Goal: Find contact information: Find contact information

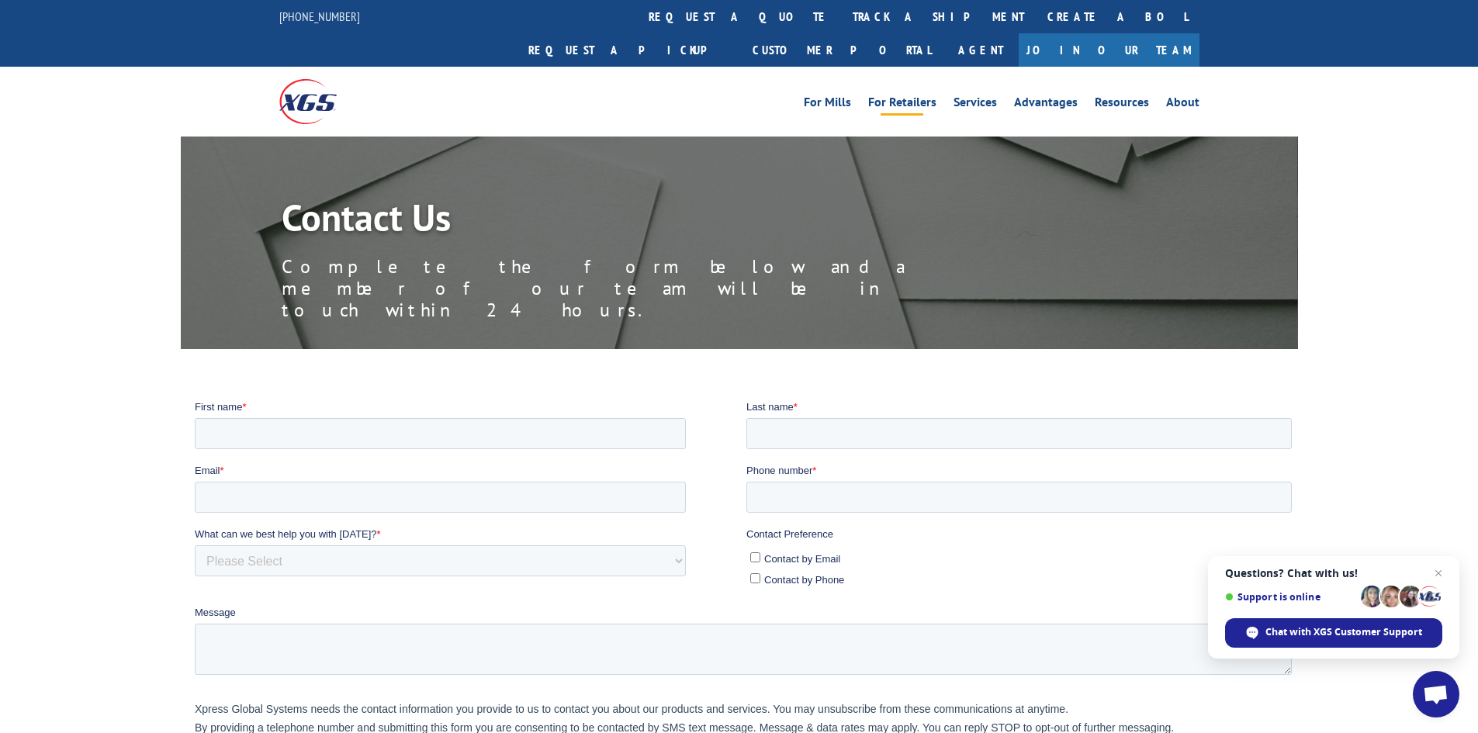
click at [925, 96] on link "For Retailers" at bounding box center [902, 104] width 68 height 17
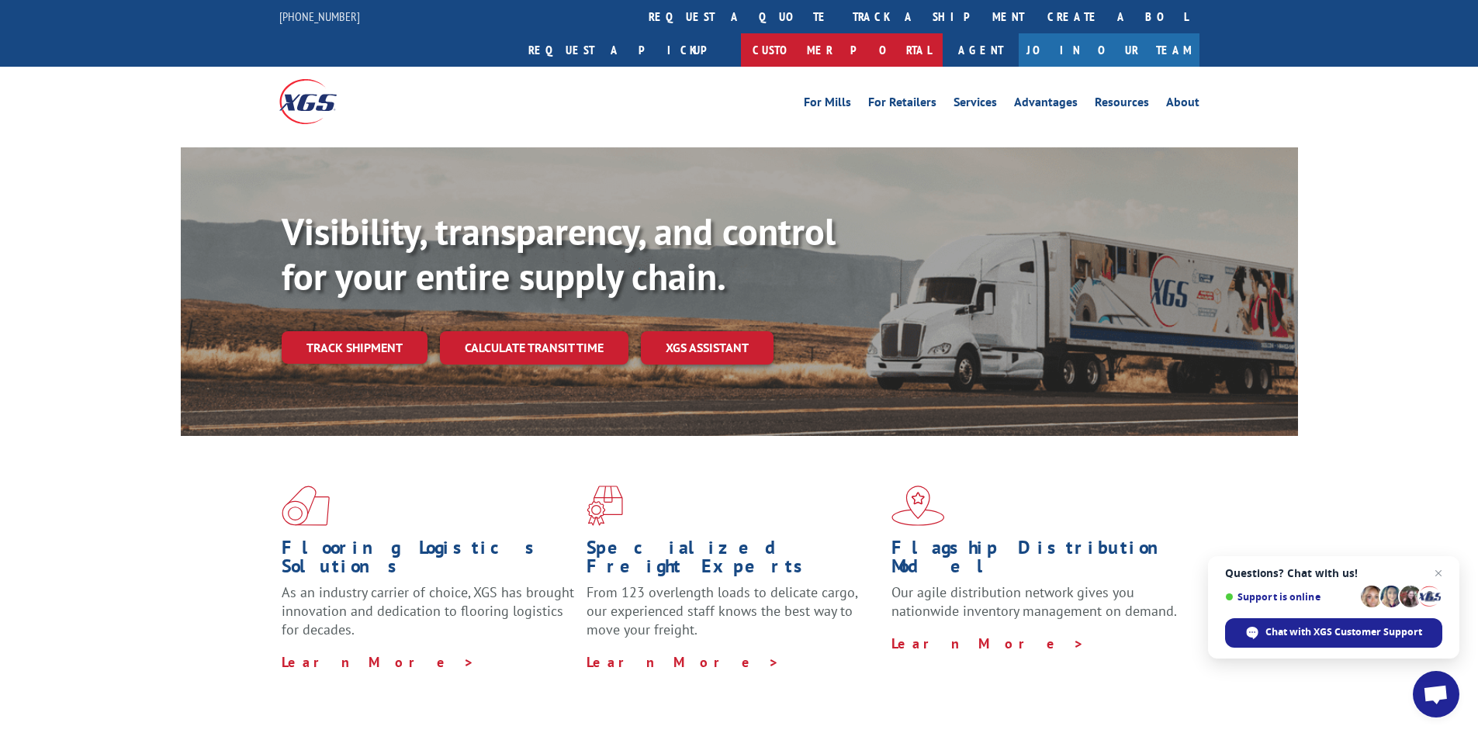
click at [943, 33] on link "Customer Portal" at bounding box center [842, 49] width 202 height 33
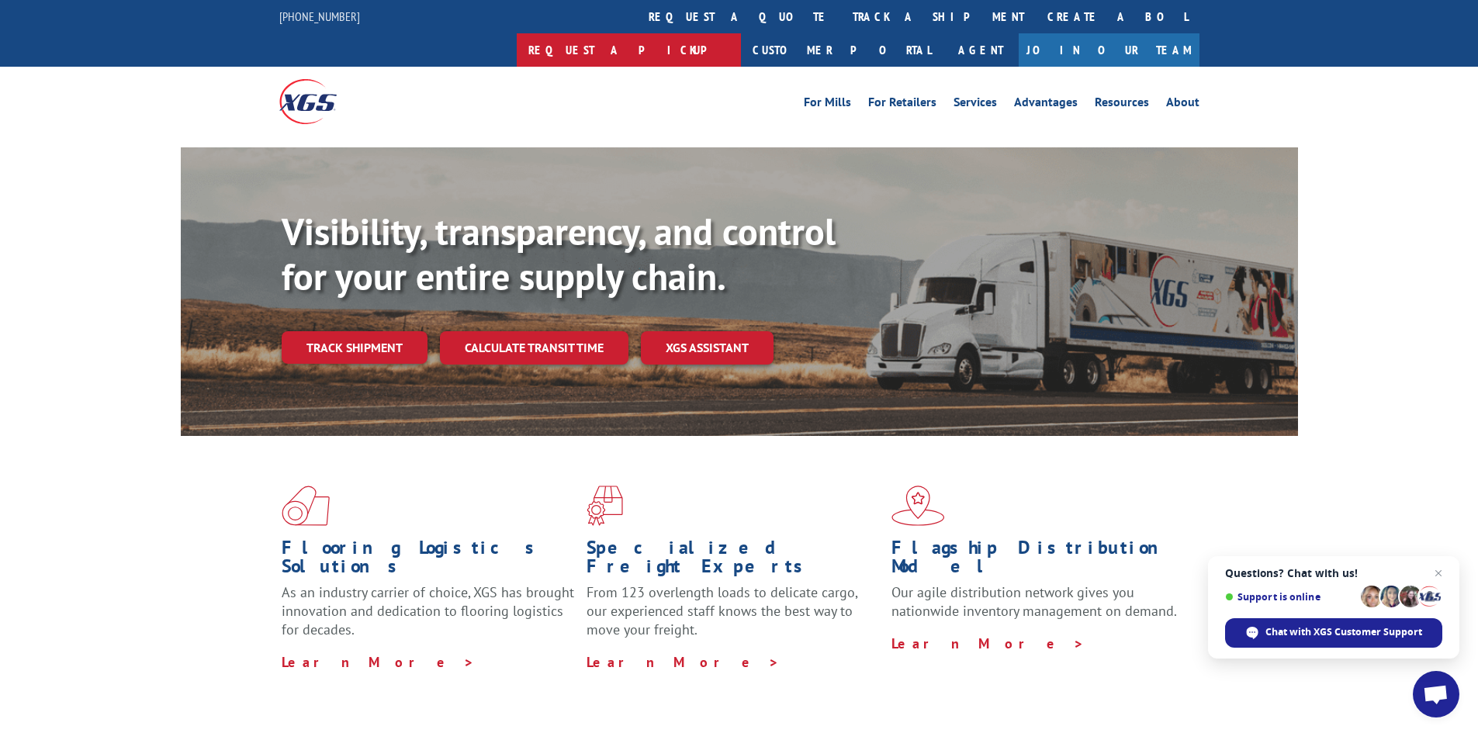
click at [741, 33] on link "Request a pickup" at bounding box center [629, 49] width 224 height 33
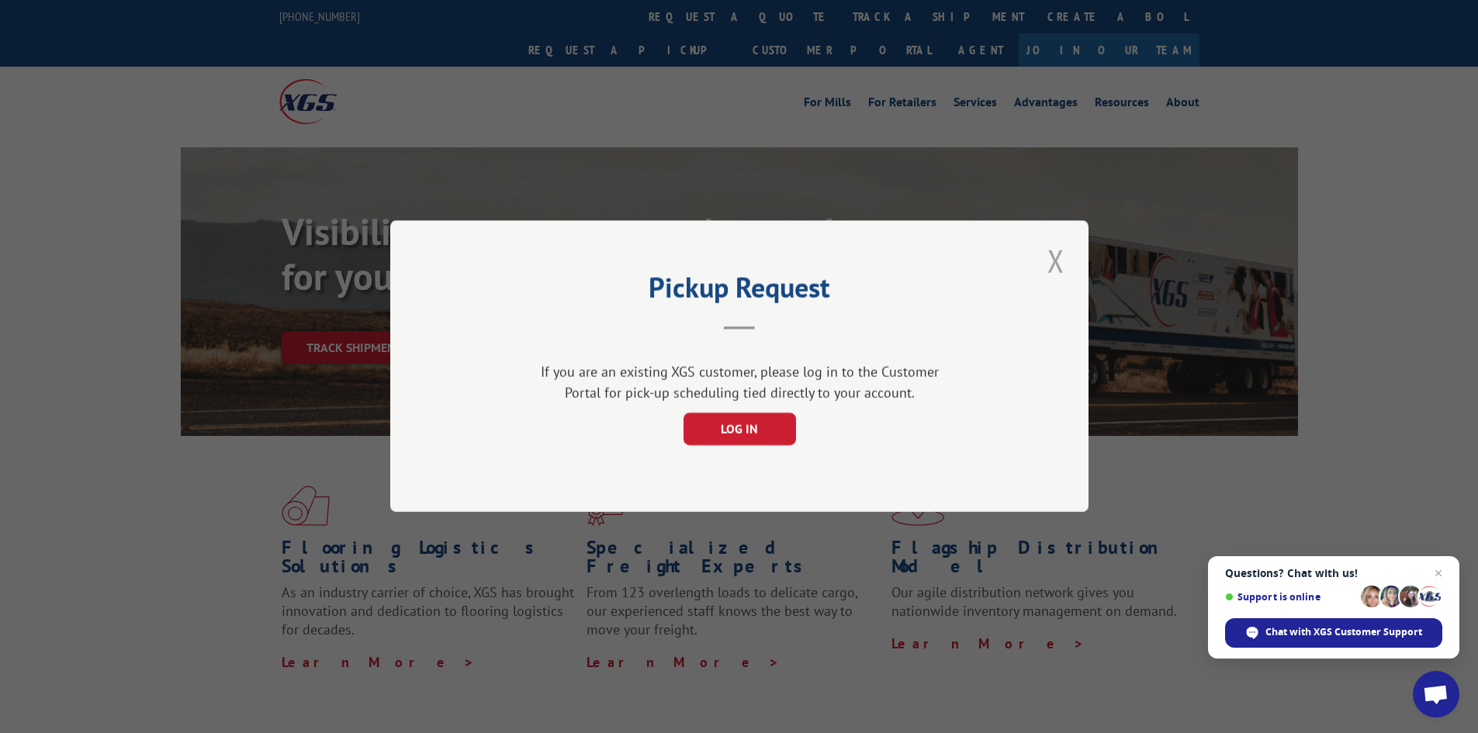
click at [1057, 263] on button "Close modal" at bounding box center [1056, 261] width 26 height 43
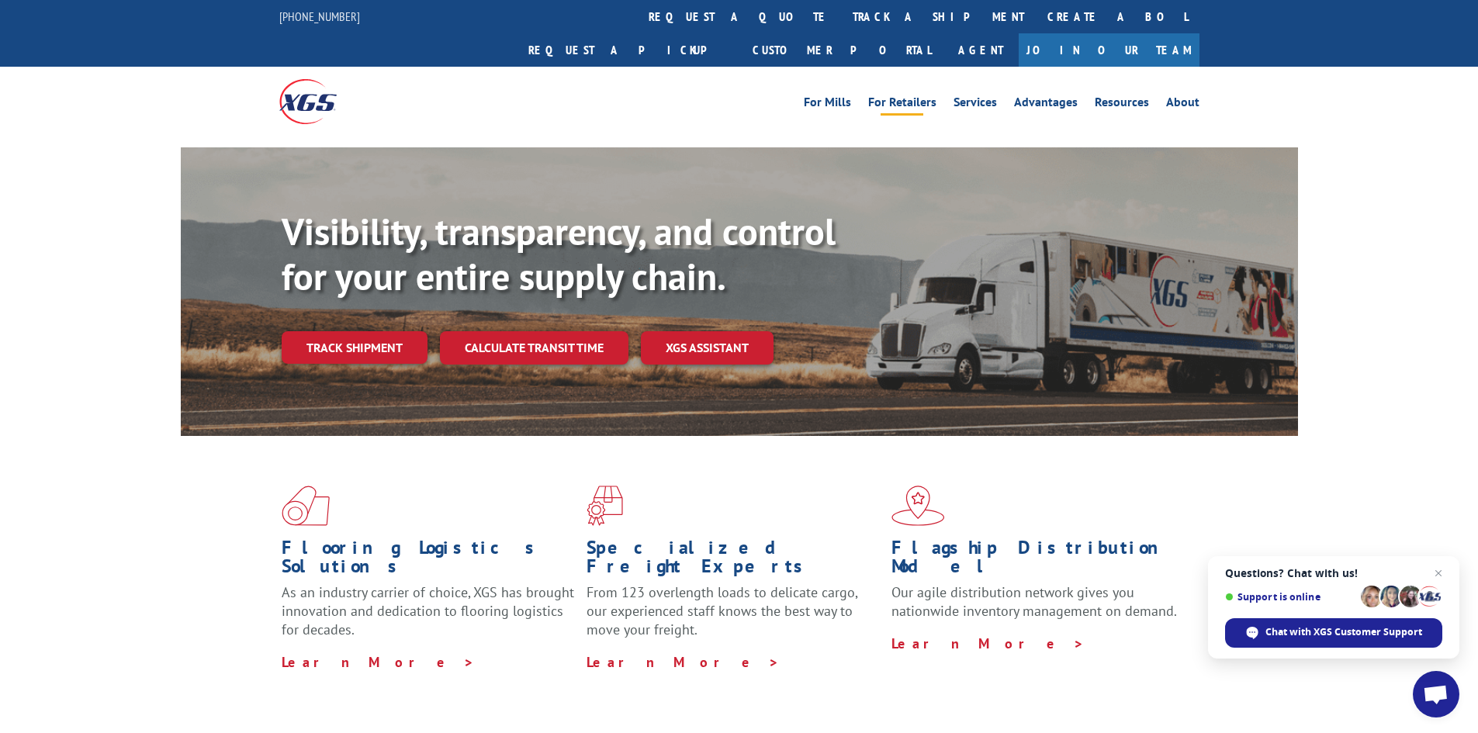
click at [912, 96] on link "For Retailers" at bounding box center [902, 104] width 68 height 17
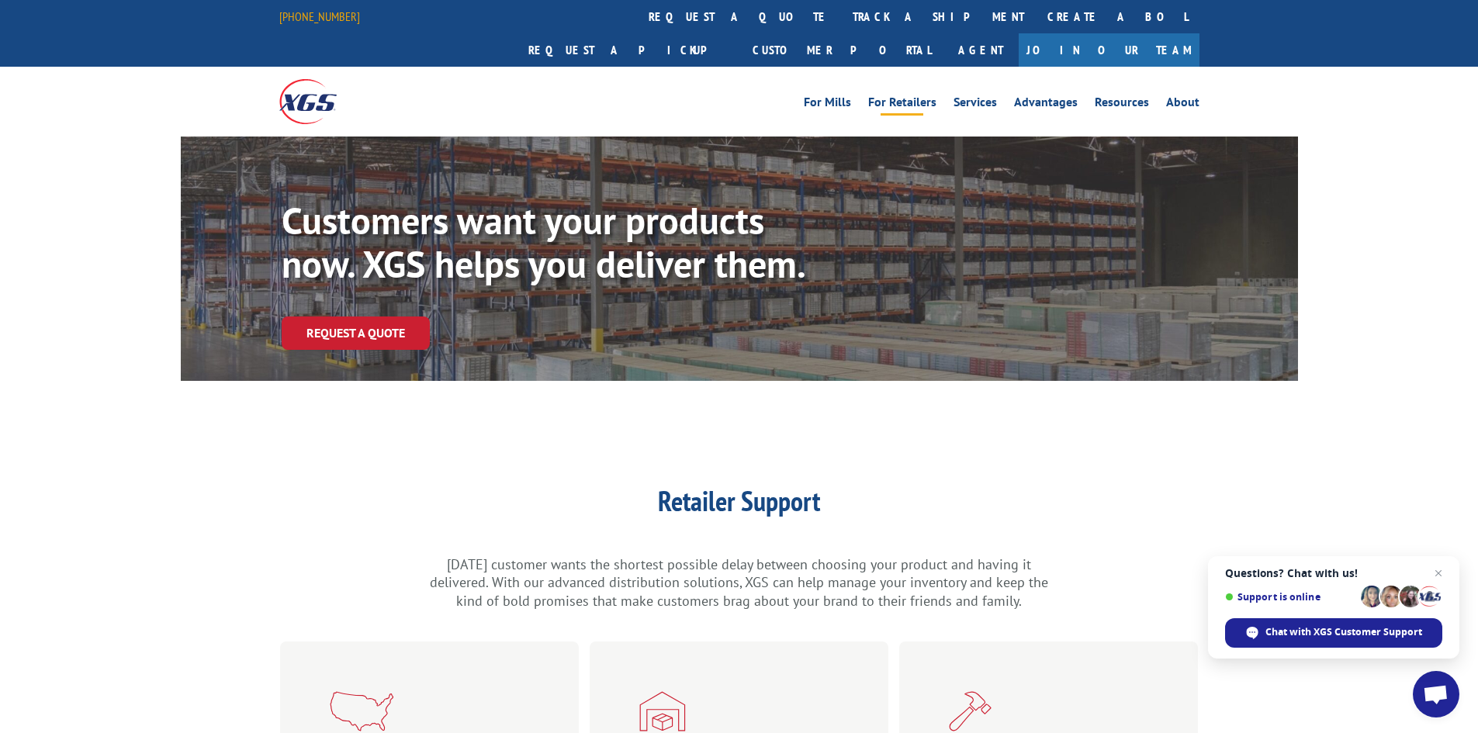
click at [314, 19] on link "[PHONE_NUMBER]" at bounding box center [319, 17] width 81 height 16
click at [1265, 433] on div "Retailer Support [DATE] customer wants the shortest possible delay between choo…" at bounding box center [739, 521] width 1117 height 180
drag, startPoint x: 369, startPoint y: 275, endPoint x: 359, endPoint y: 290, distance: 17.4
